Goal: Find specific fact: Find specific fact

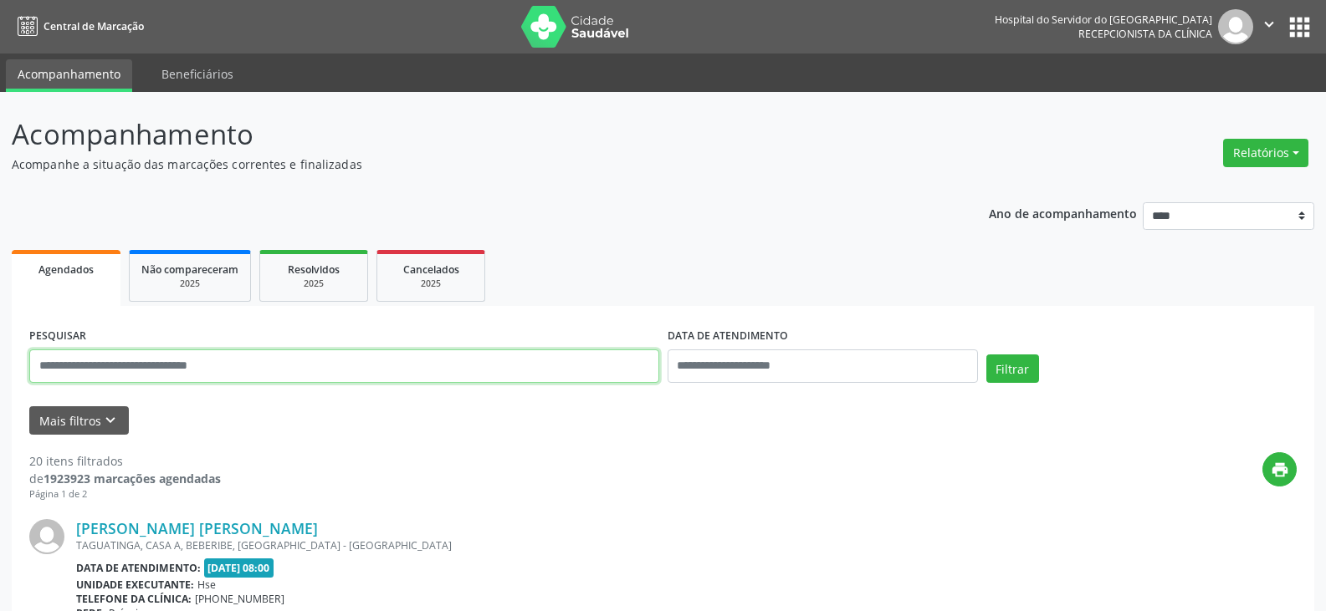
click at [570, 372] on input "text" at bounding box center [344, 366] width 630 height 33
type input "**********"
click at [986, 355] on button "Filtrar" at bounding box center [1012, 369] width 53 height 28
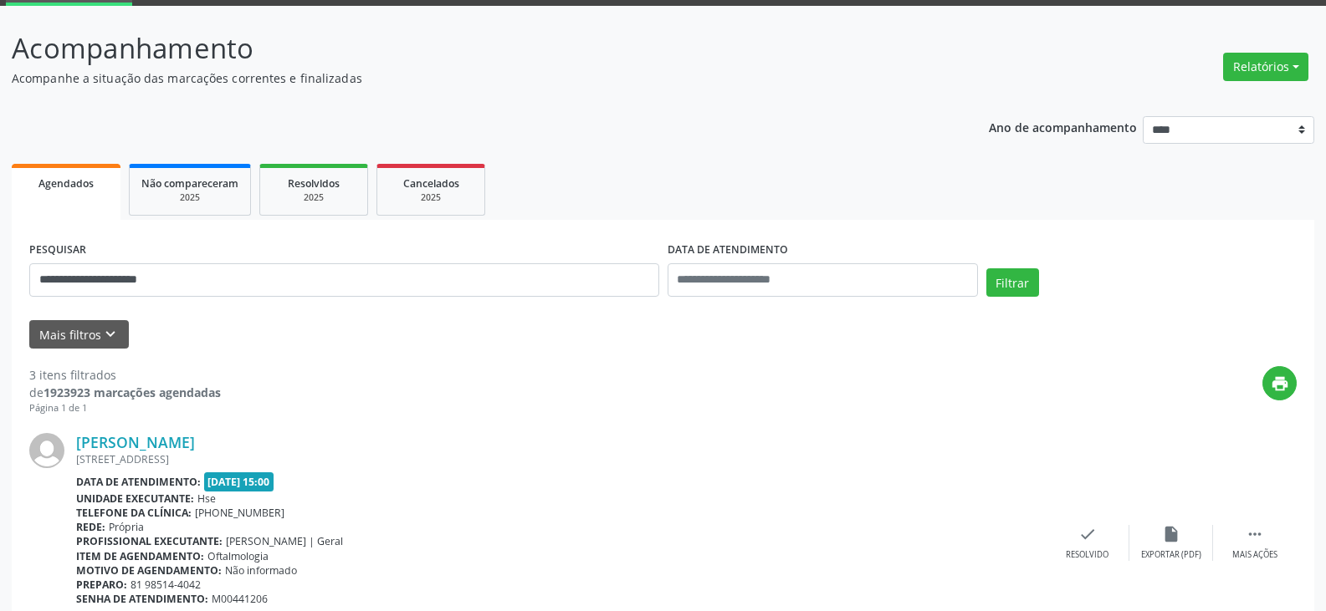
scroll to position [167, 0]
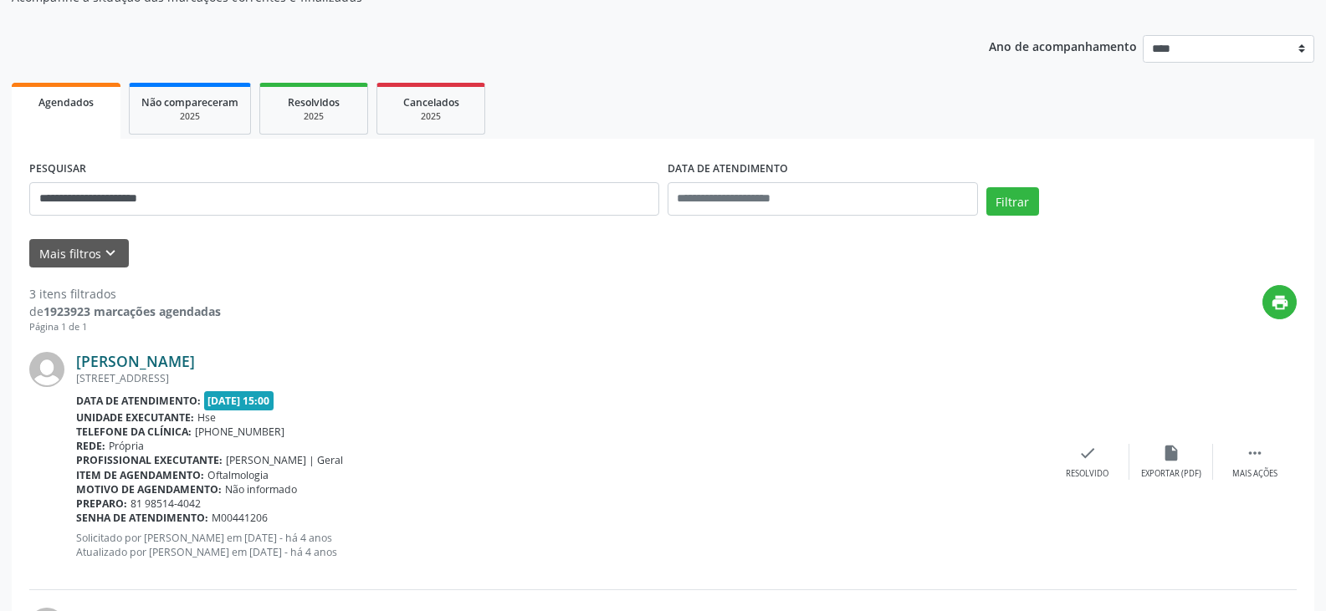
click at [184, 366] on link "[PERSON_NAME]" at bounding box center [135, 361] width 119 height 18
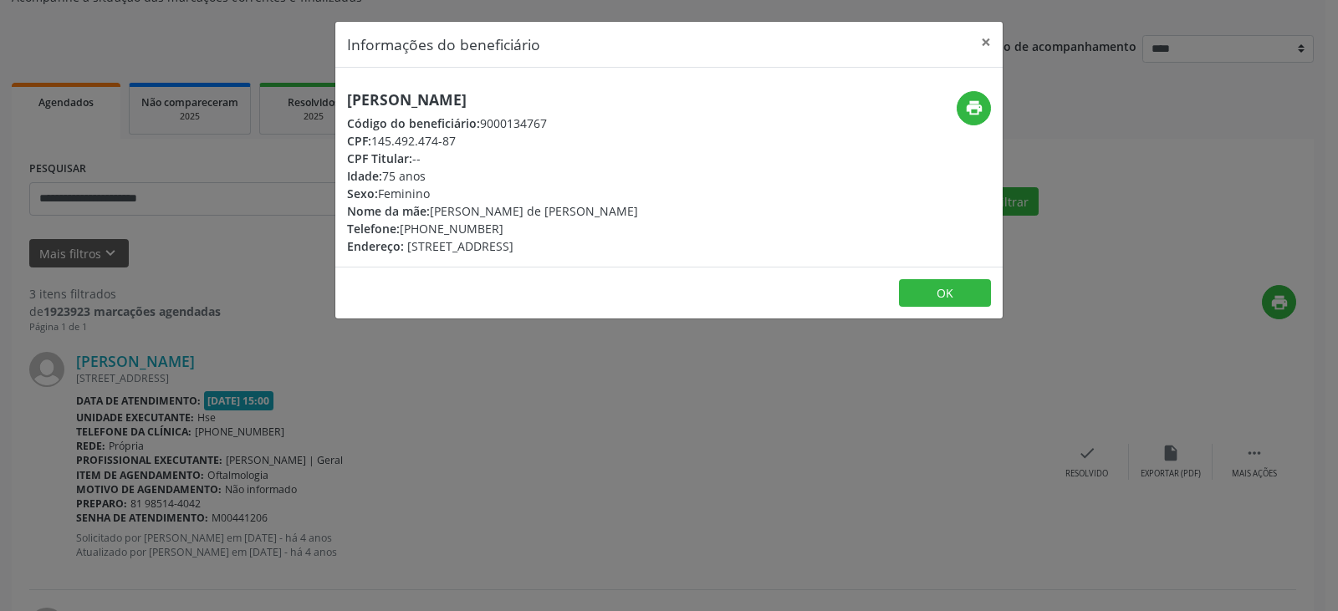
drag, startPoint x: 222, startPoint y: 95, endPoint x: 185, endPoint y: 99, distance: 37.0
click at [185, 99] on div "Informações do beneficiário × [PERSON_NAME] Código do beneficiário: 9000134767 …" at bounding box center [669, 305] width 1338 height 611
copy h5 "[PERSON_NAME]"
drag, startPoint x: 483, startPoint y: 144, endPoint x: 374, endPoint y: 147, distance: 108.8
click at [374, 147] on div "CPF: 145.492.474-87" at bounding box center [492, 141] width 291 height 18
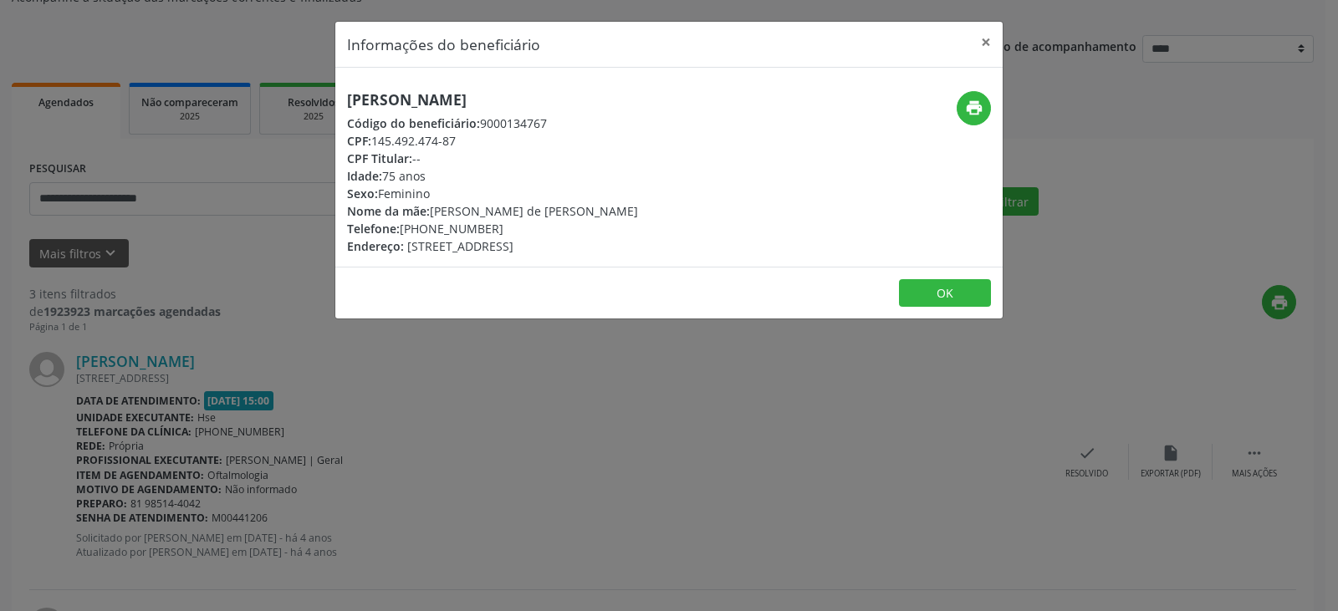
copy div "145.492.474-87"
drag, startPoint x: 525, startPoint y: 229, endPoint x: 427, endPoint y: 228, distance: 98.7
click at [427, 228] on div "Telefone: [PHONE_NUMBER]" at bounding box center [492, 229] width 291 height 18
copy div "98514-4042"
click at [976, 115] on icon "print" at bounding box center [974, 108] width 18 height 18
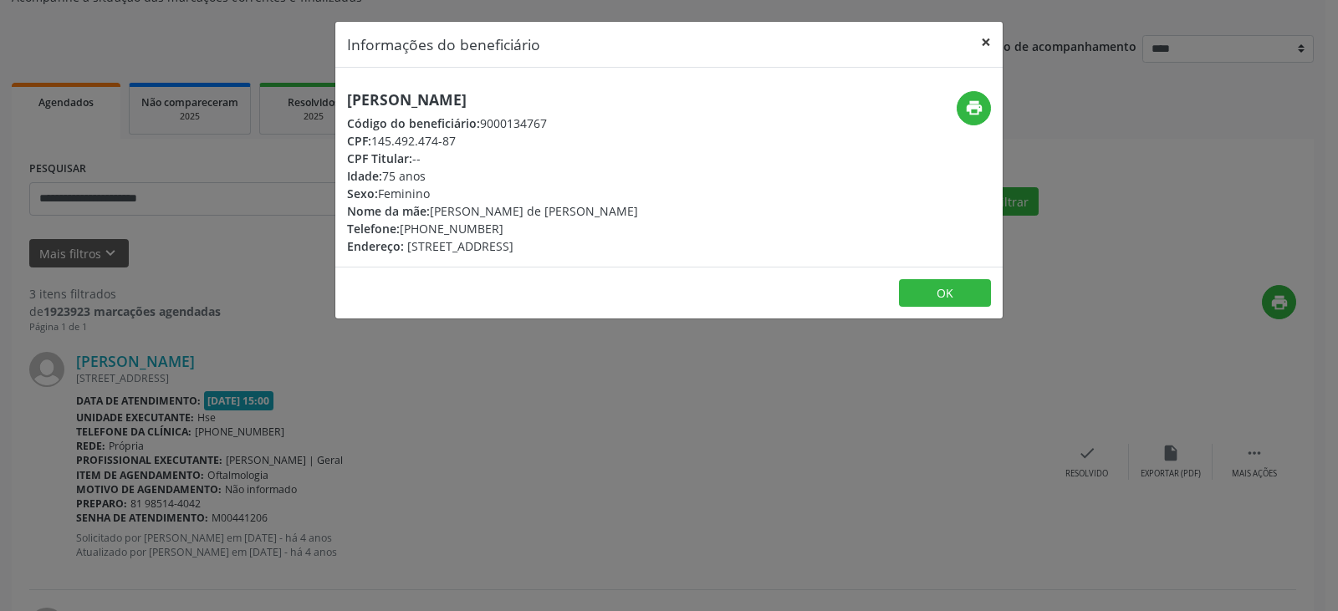
click at [987, 42] on button "×" at bounding box center [986, 42] width 33 height 41
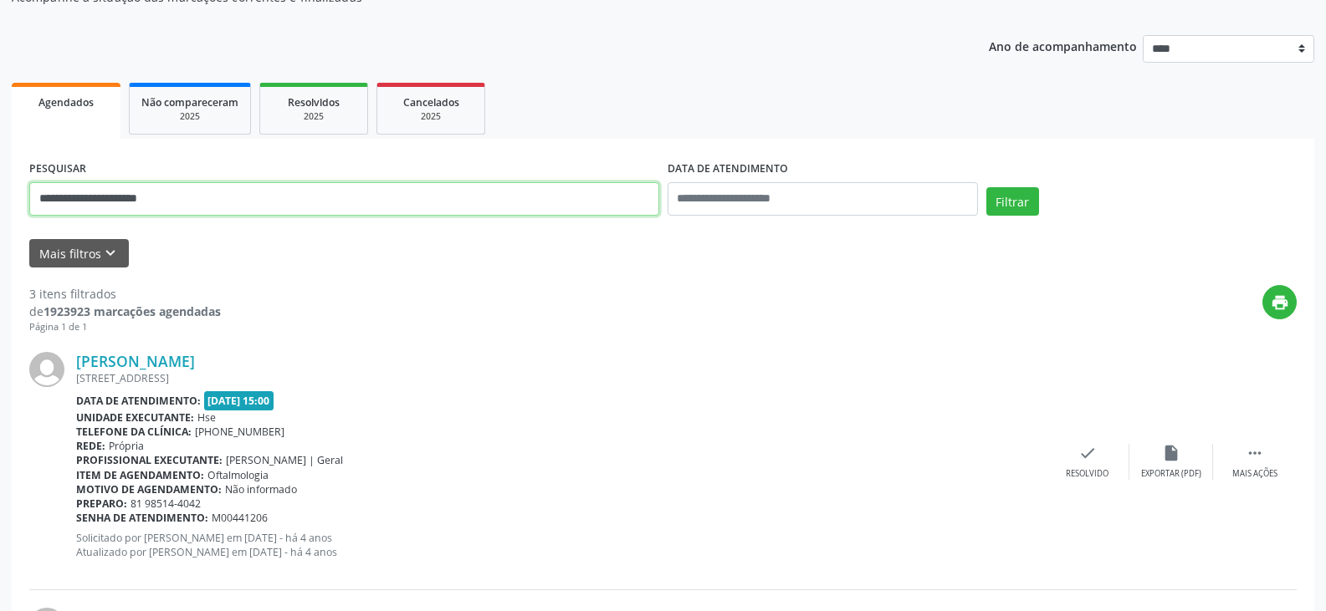
click at [244, 197] on input "**********" at bounding box center [344, 198] width 630 height 33
click at [504, 207] on input "text" at bounding box center [344, 198] width 630 height 33
type input "**********"
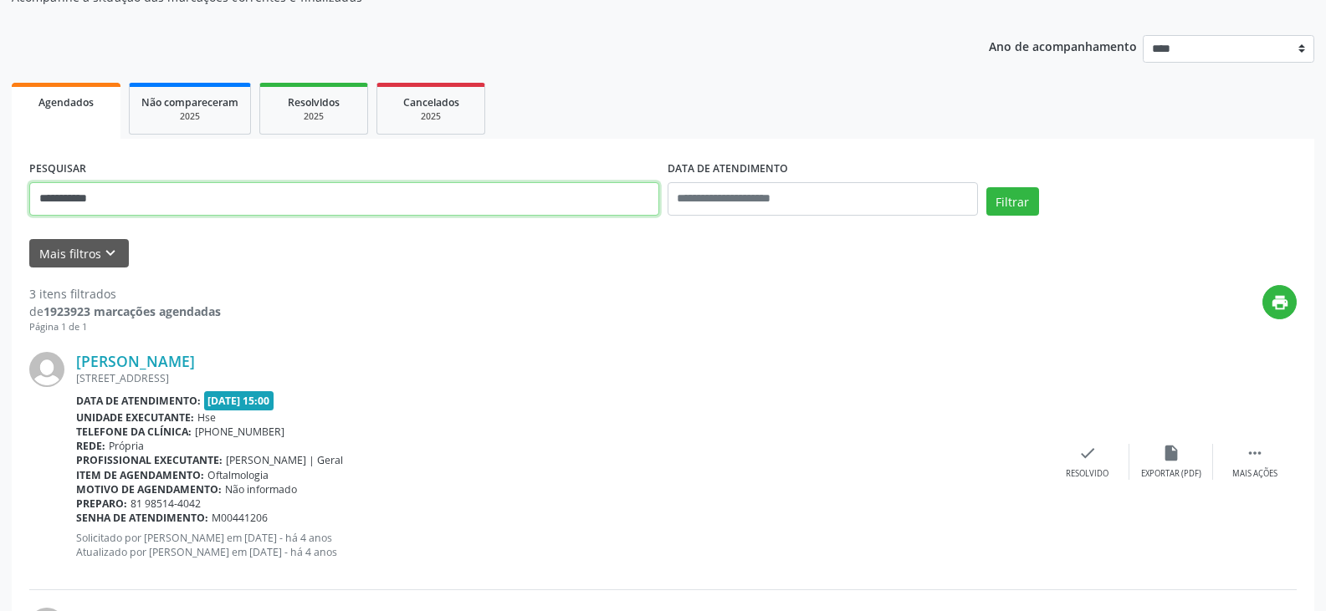
click at [986, 187] on button "Filtrar" at bounding box center [1012, 201] width 53 height 28
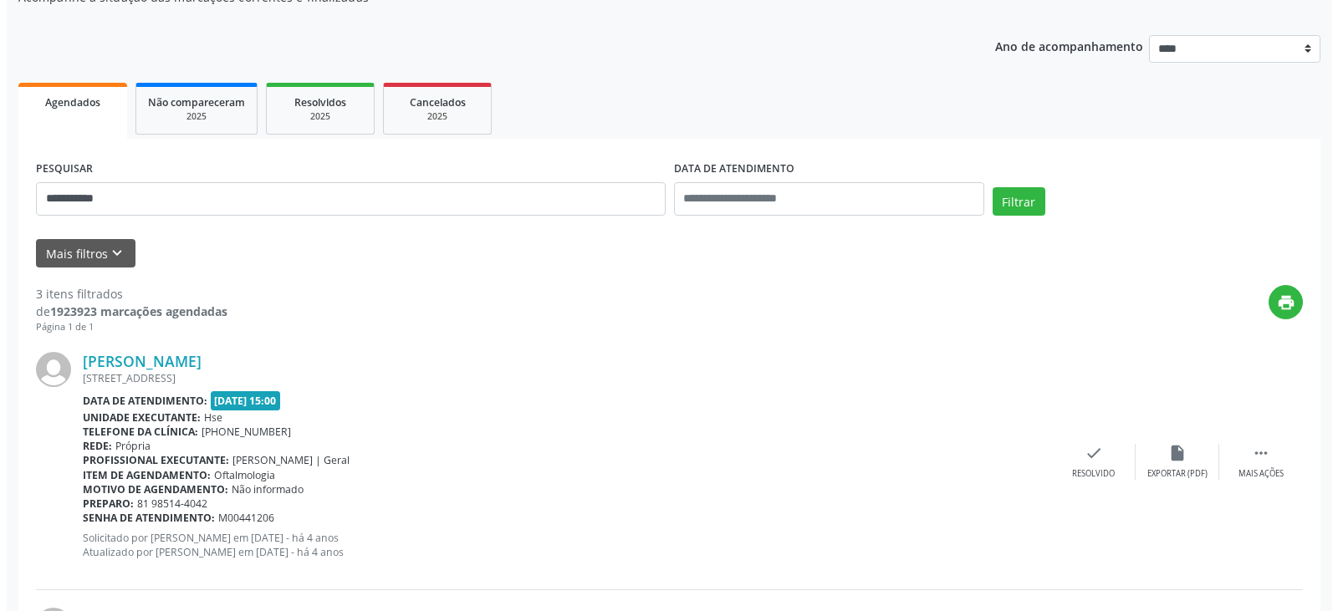
scroll to position [0, 0]
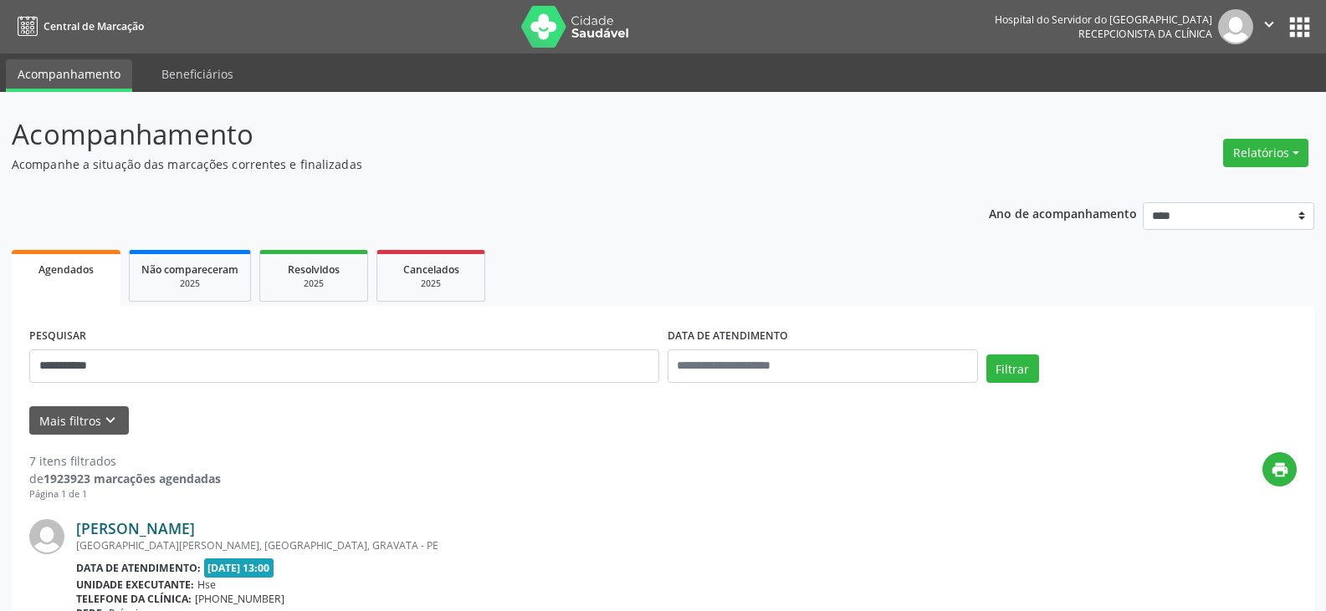
click at [192, 526] on link "[PERSON_NAME]" at bounding box center [135, 528] width 119 height 18
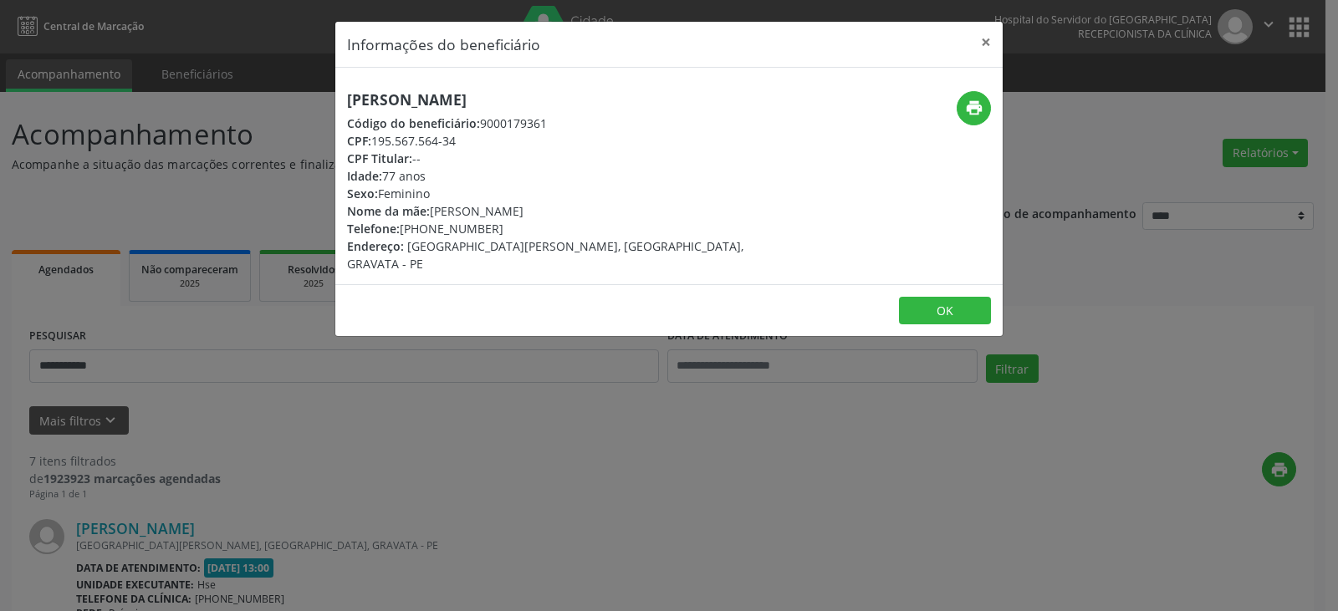
drag, startPoint x: 556, startPoint y: 100, endPoint x: 111, endPoint y: 132, distance: 446.2
click at [111, 132] on div "Informações do beneficiário × [PERSON_NAME] Código do beneficiário: 9000179361 …" at bounding box center [669, 305] width 1338 height 611
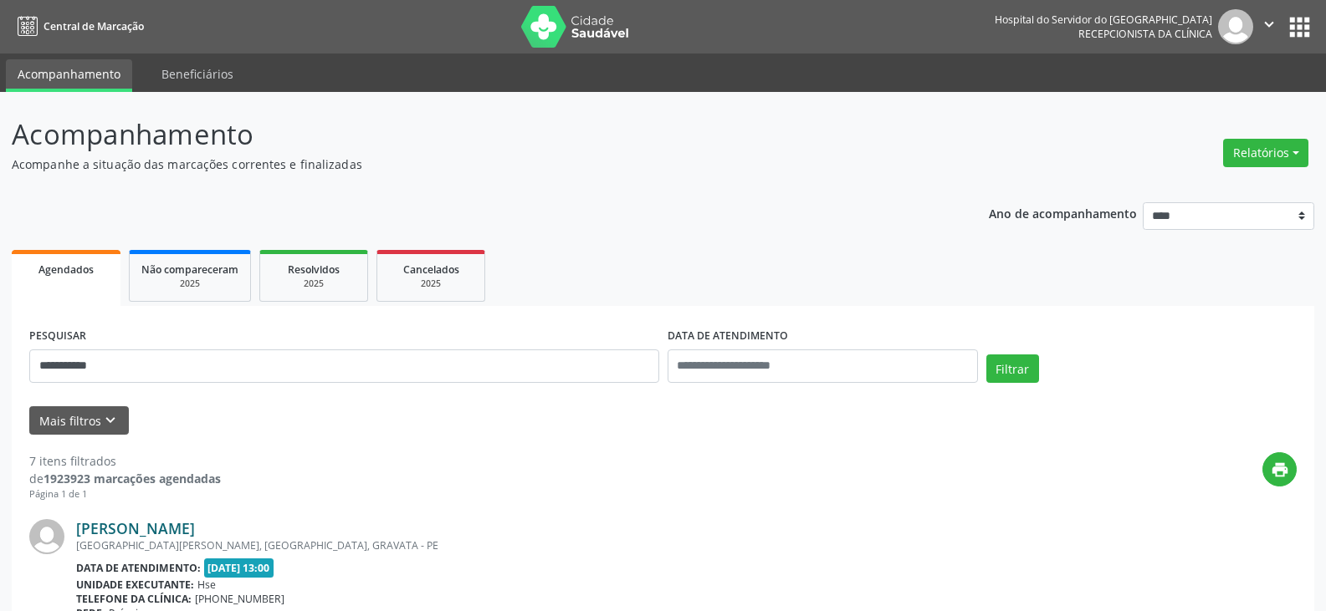
click at [195, 524] on link "[PERSON_NAME]" at bounding box center [135, 528] width 119 height 18
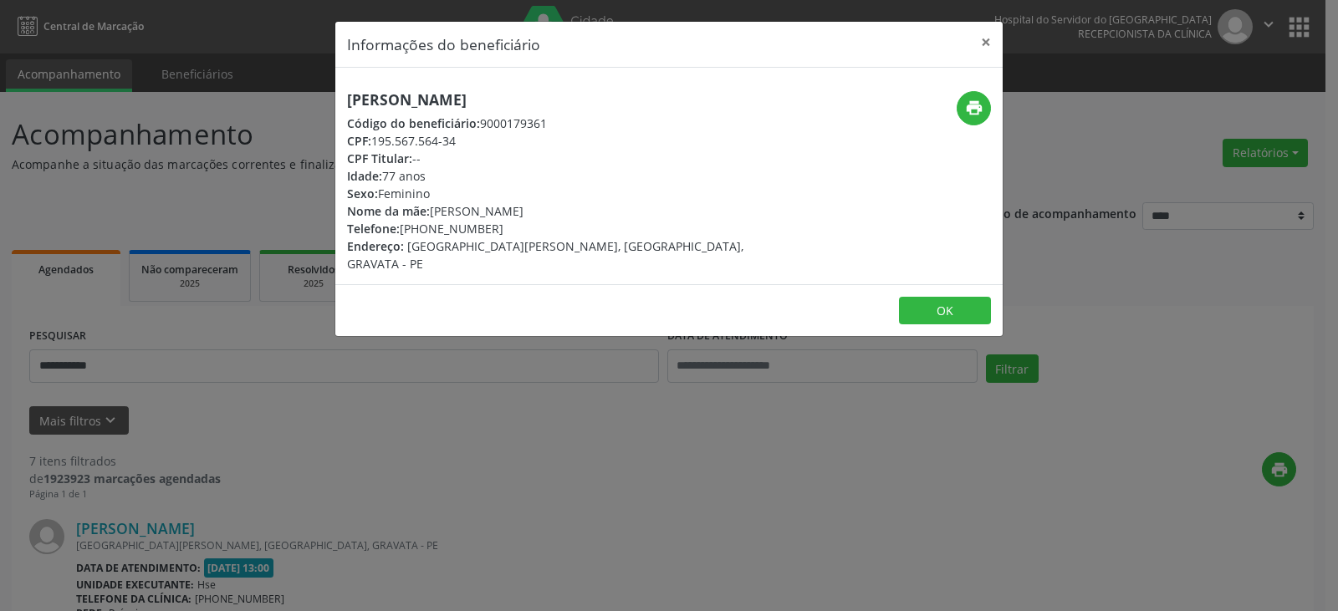
drag, startPoint x: 544, startPoint y: 79, endPoint x: 315, endPoint y: 110, distance: 231.2
click at [315, 110] on div "Informações do beneficiário × [PERSON_NAME] Código do beneficiário: 9000179361 …" at bounding box center [669, 305] width 1338 height 611
copy h5 "[PERSON_NAME]"
drag, startPoint x: 463, startPoint y: 143, endPoint x: 377, endPoint y: 134, distance: 86.7
click at [377, 134] on div "CPF: 195.567.564-34" at bounding box center [558, 141] width 422 height 18
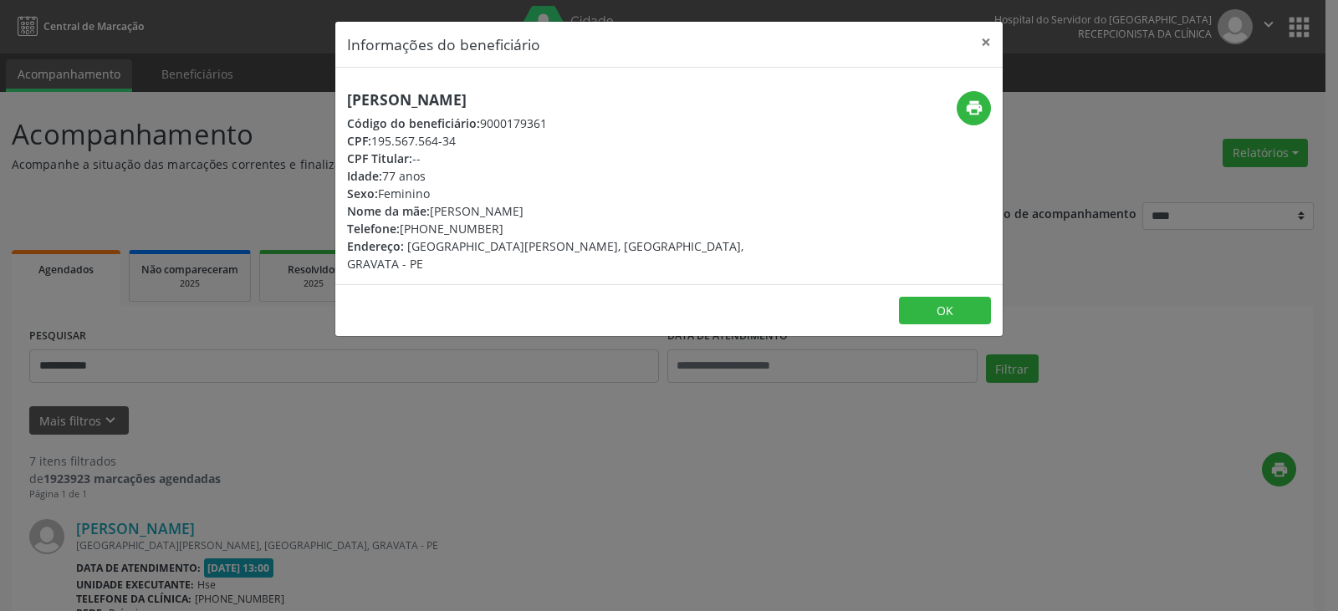
copy div "195.567.564-34"
click at [954, 100] on div "print" at bounding box center [891, 108] width 199 height 34
click at [965, 105] on button "print" at bounding box center [974, 108] width 34 height 34
drag, startPoint x: 489, startPoint y: 227, endPoint x: 427, endPoint y: 222, distance: 61.3
click at [427, 222] on div "Telefone: [PHONE_NUMBER]" at bounding box center [558, 229] width 422 height 18
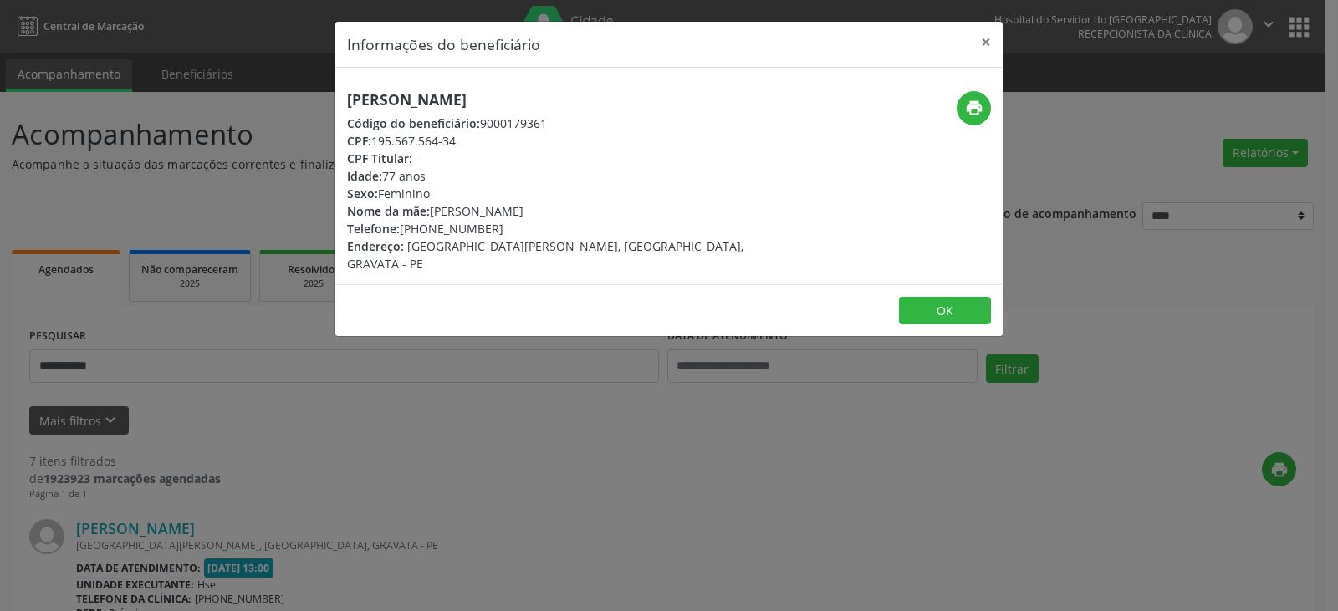
copy div "99809-3309"
